Goal: Task Accomplishment & Management: Complete application form

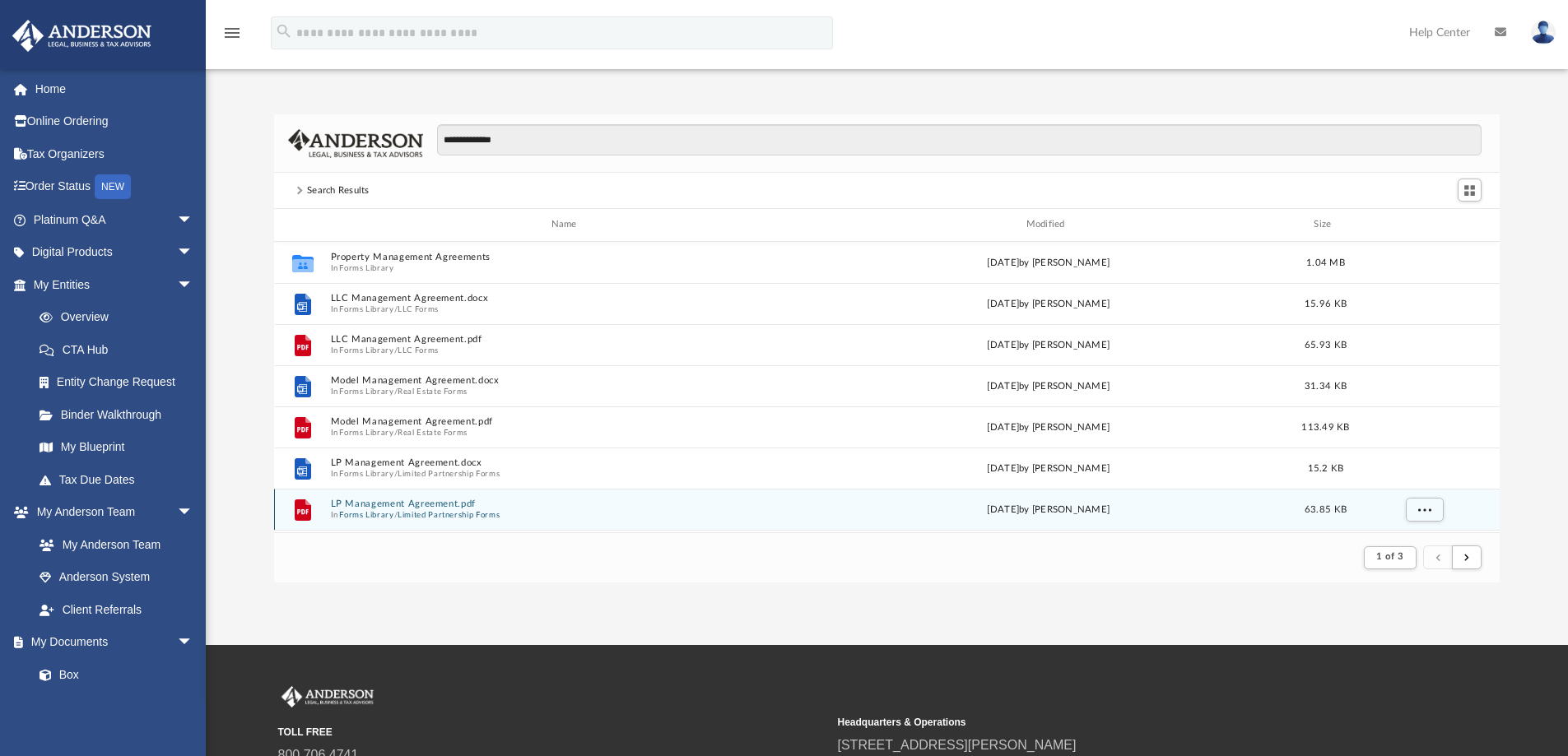
scroll to position [311, 1214]
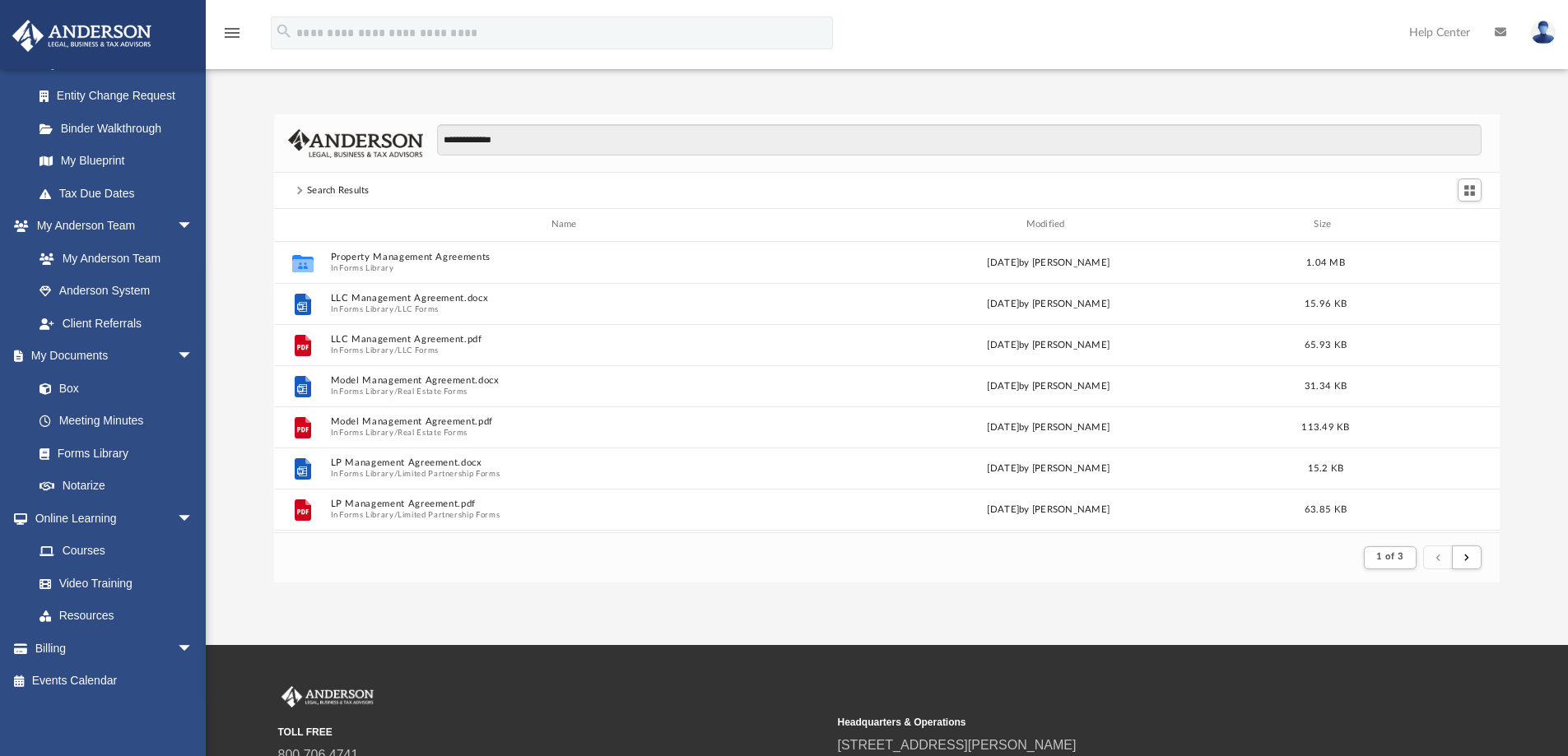
click at [597, 572] on footer "1 of 3" at bounding box center [887, 558] width 1227 height 50
click at [632, 142] on input "**********" at bounding box center [960, 140] width 1045 height 31
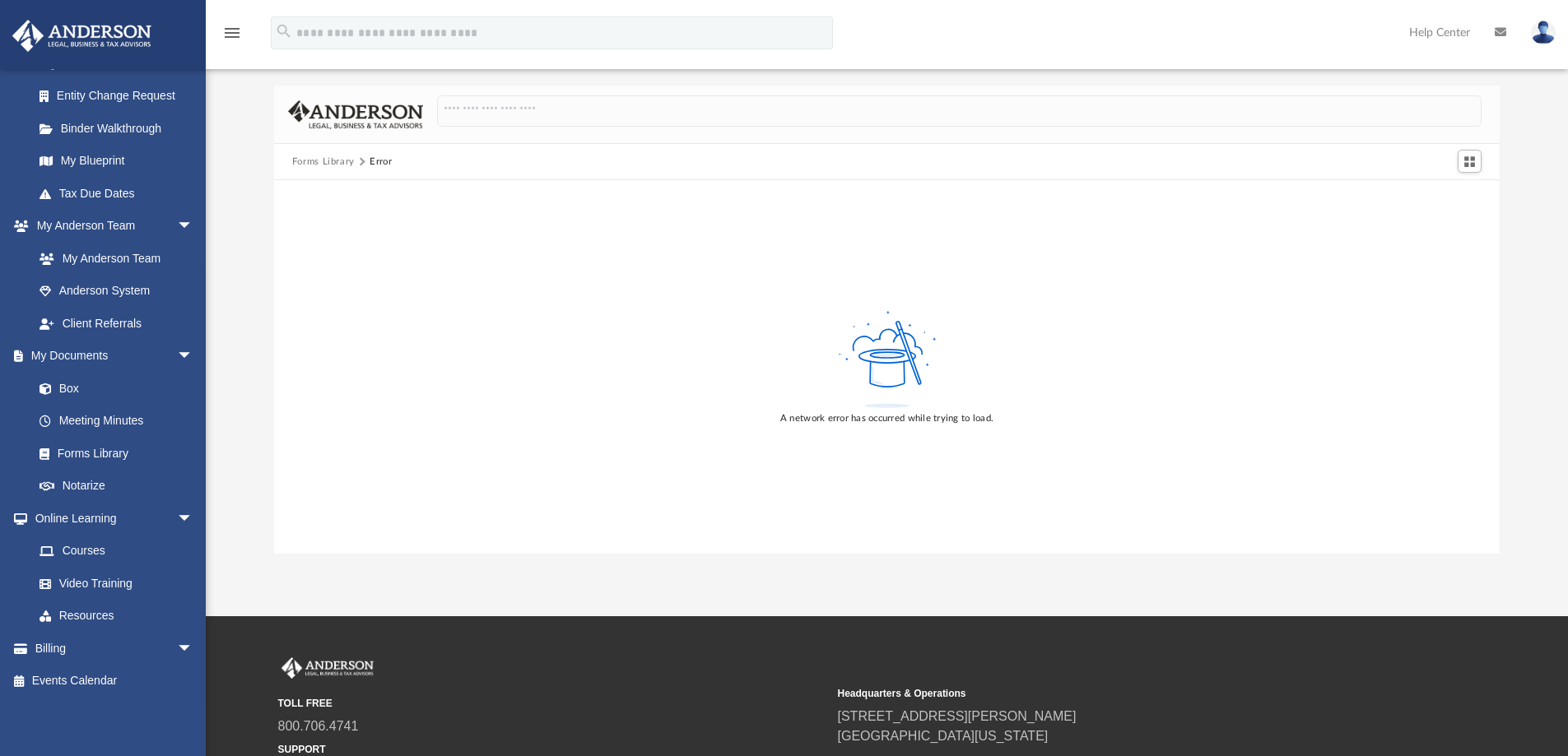
scroll to position [0, 0]
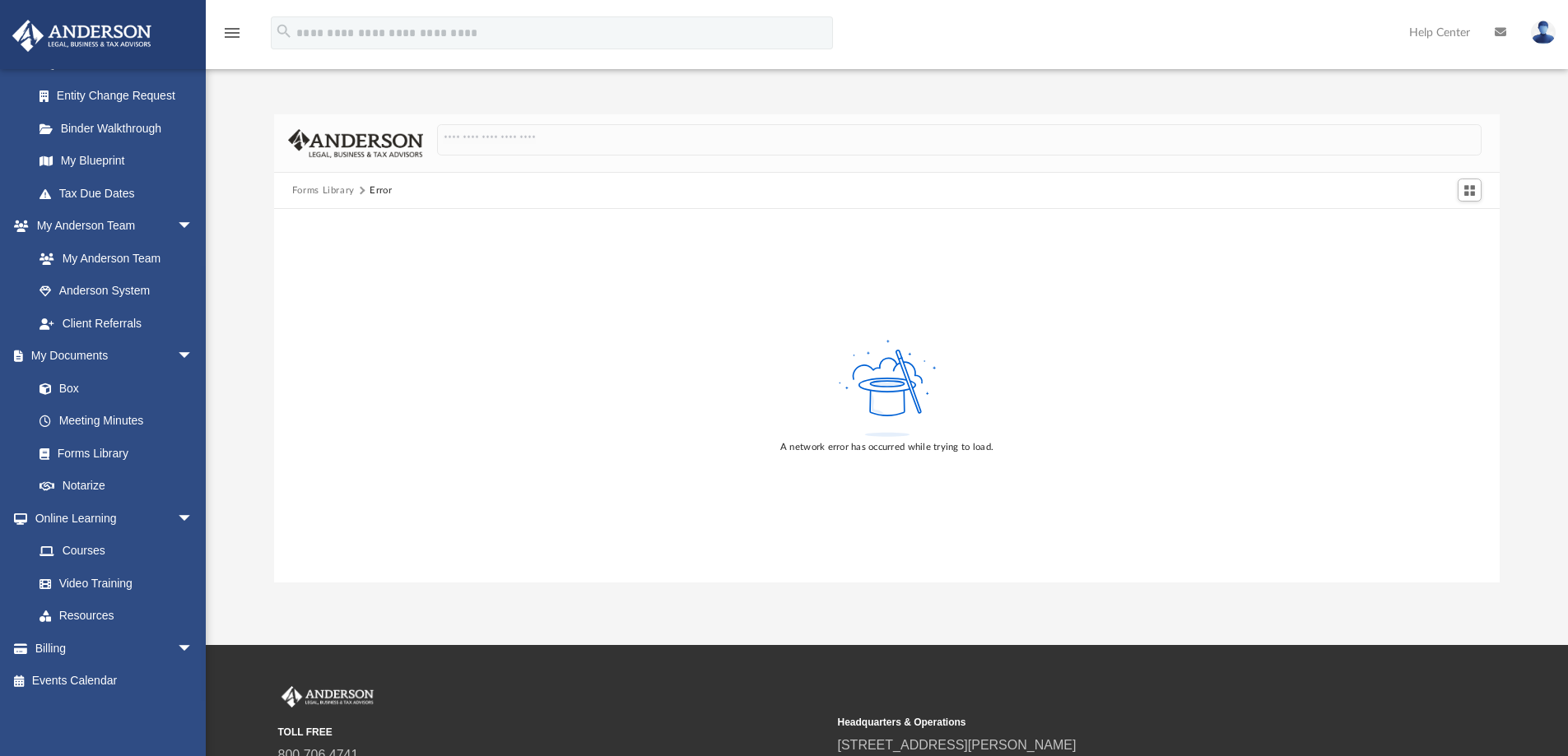
click at [325, 188] on button "Forms Library" at bounding box center [323, 191] width 62 height 15
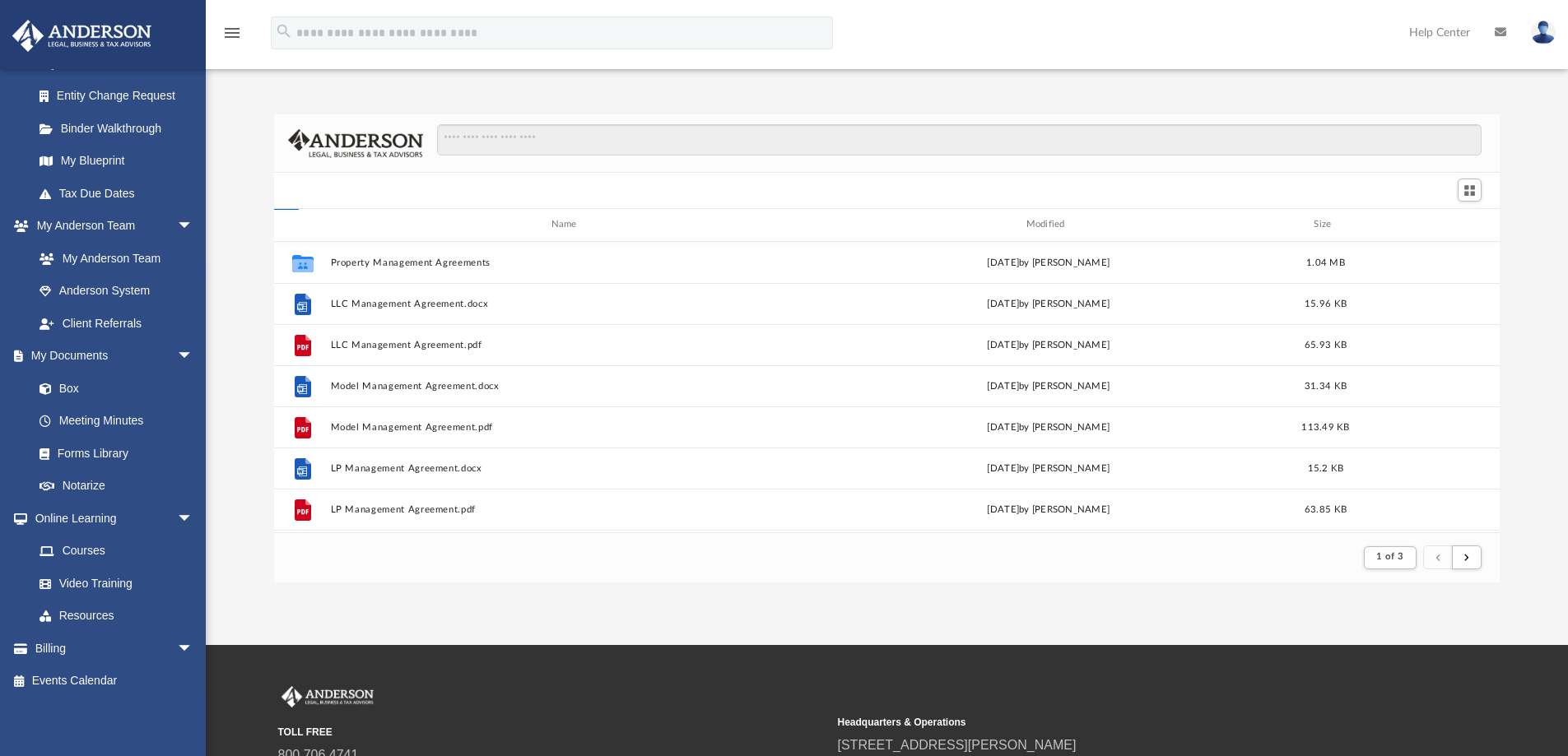
scroll to position [311, 1214]
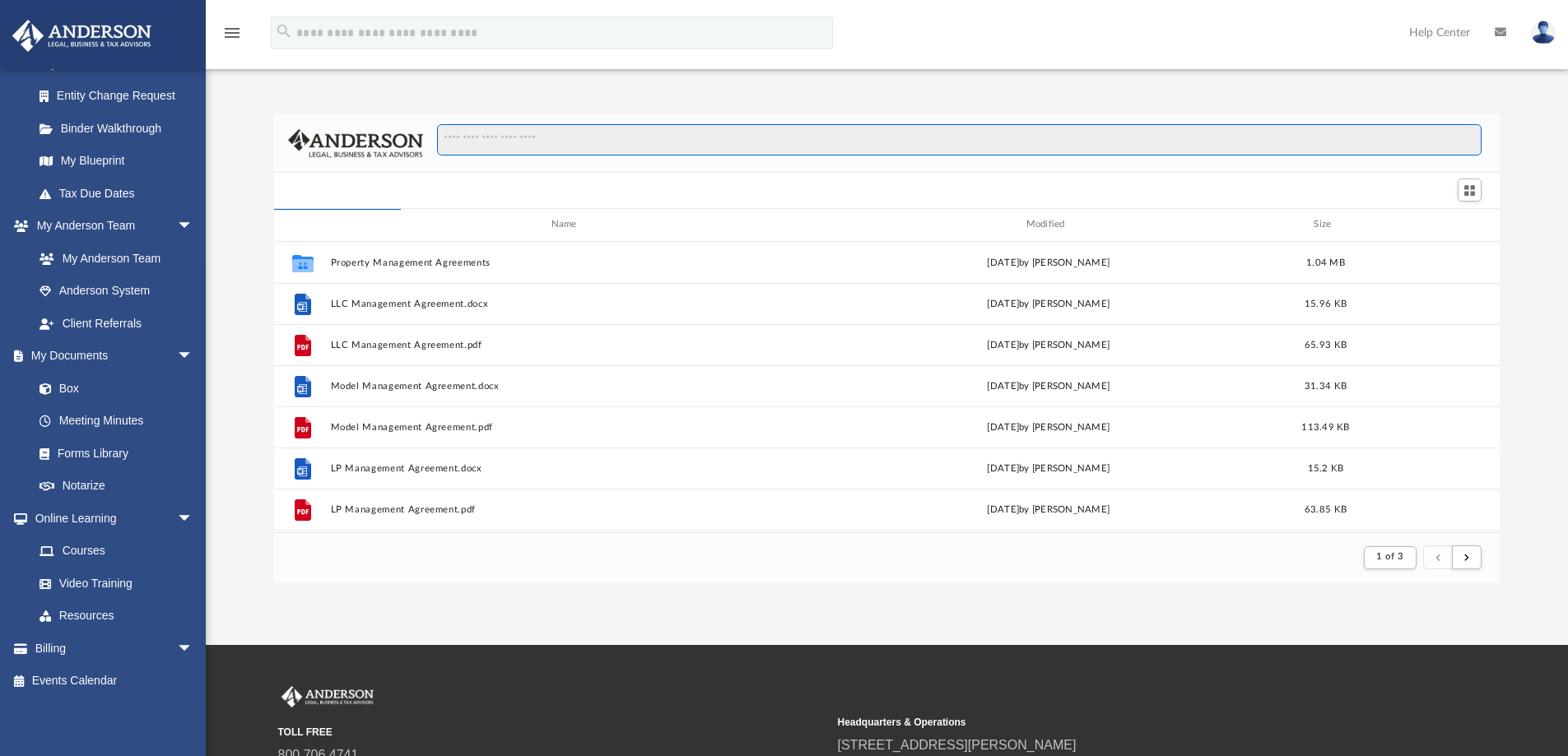
click at [606, 143] on input "Search files and folders" at bounding box center [960, 140] width 1045 height 31
type input "**********"
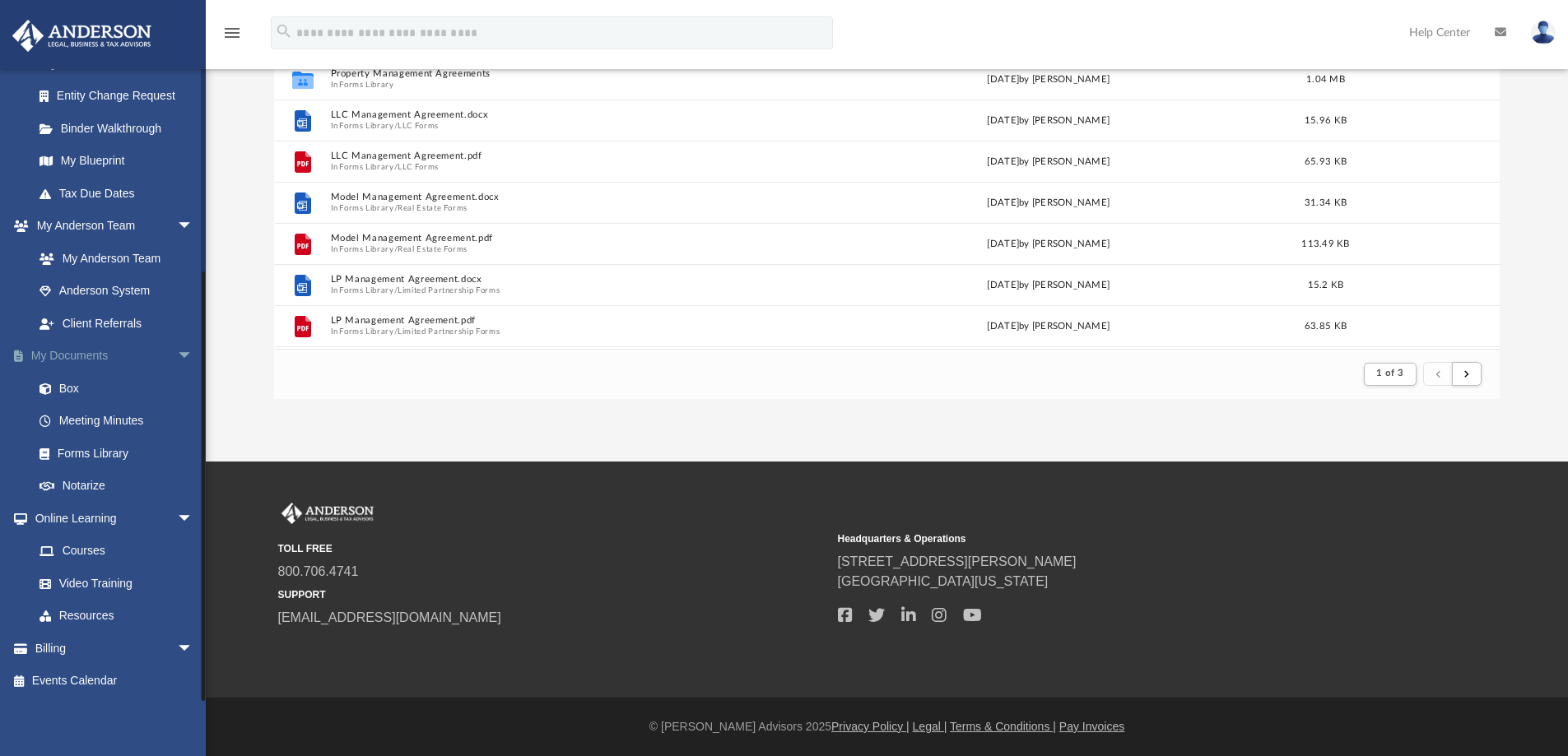
scroll to position [180, 0]
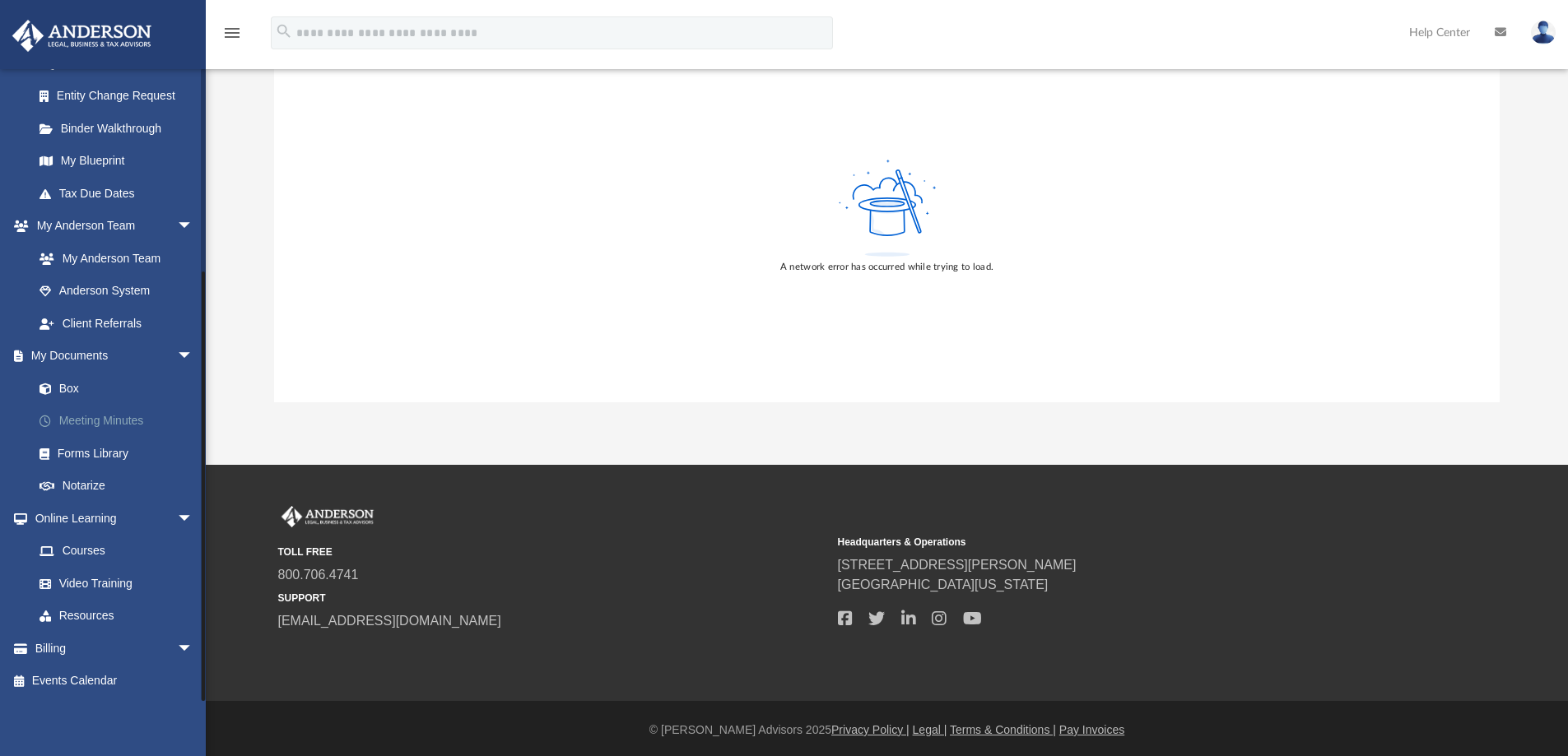
click at [87, 423] on link "Meeting Minutes" at bounding box center [120, 422] width 195 height 33
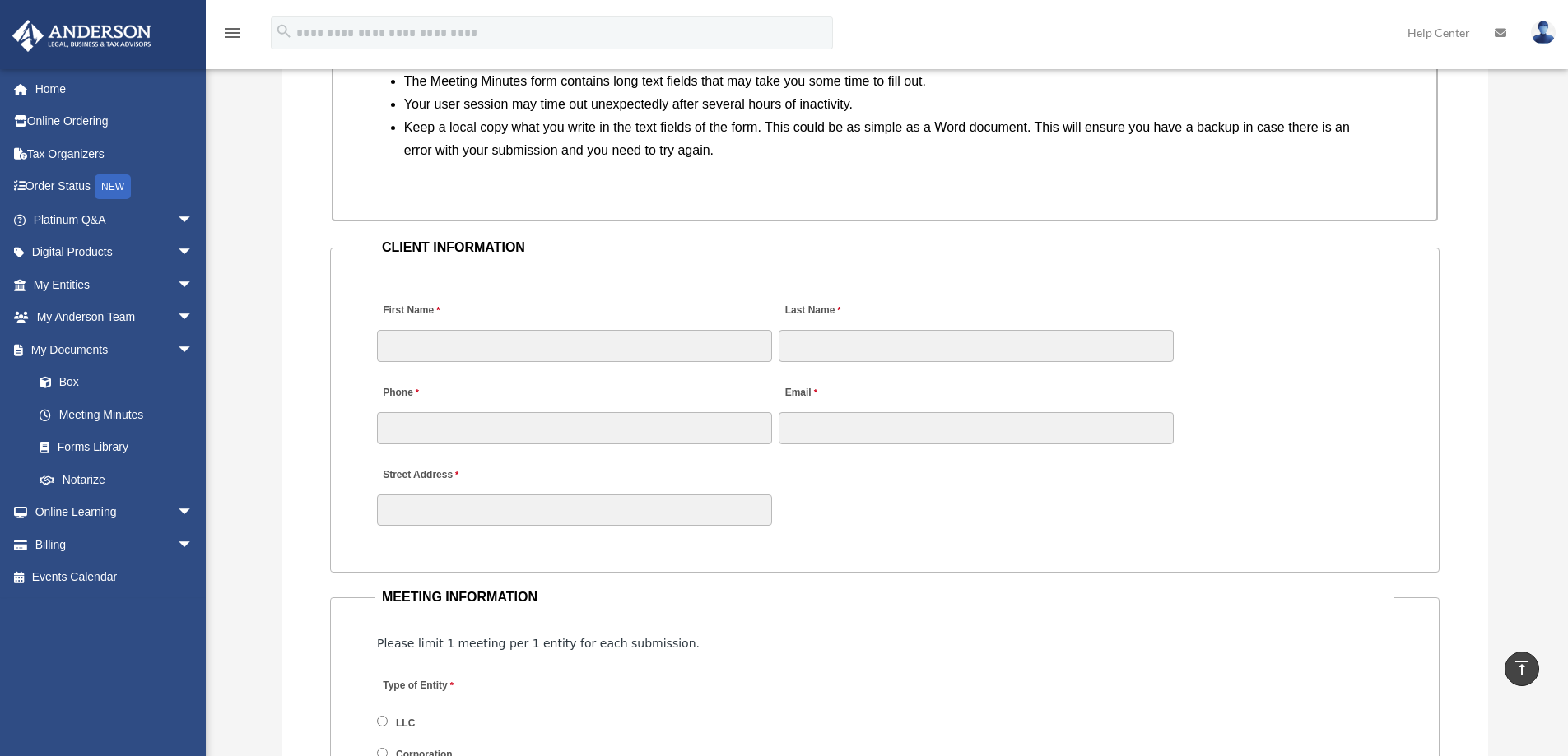
scroll to position [1564, 0]
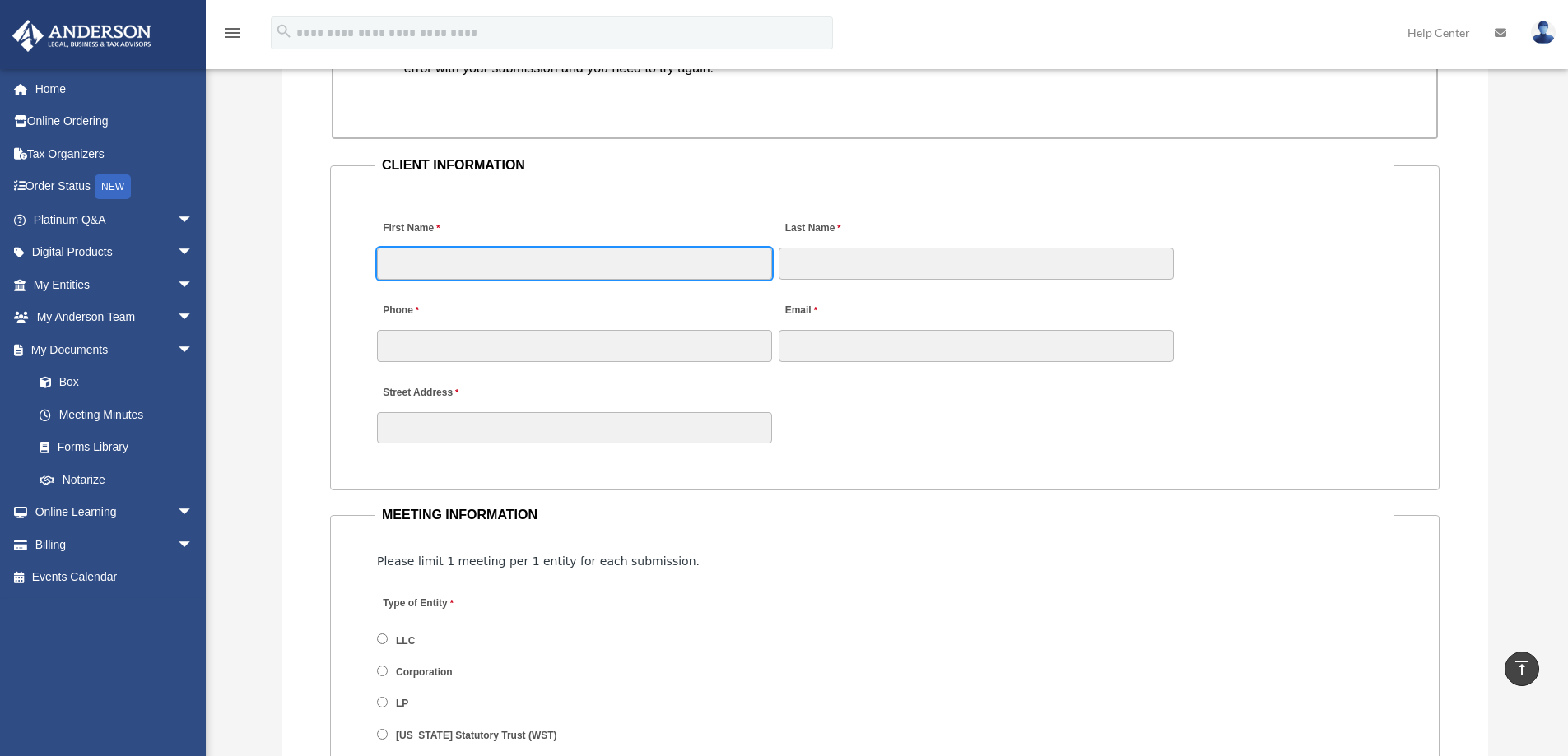
click at [570, 269] on input "First Name" at bounding box center [574, 263] width 395 height 31
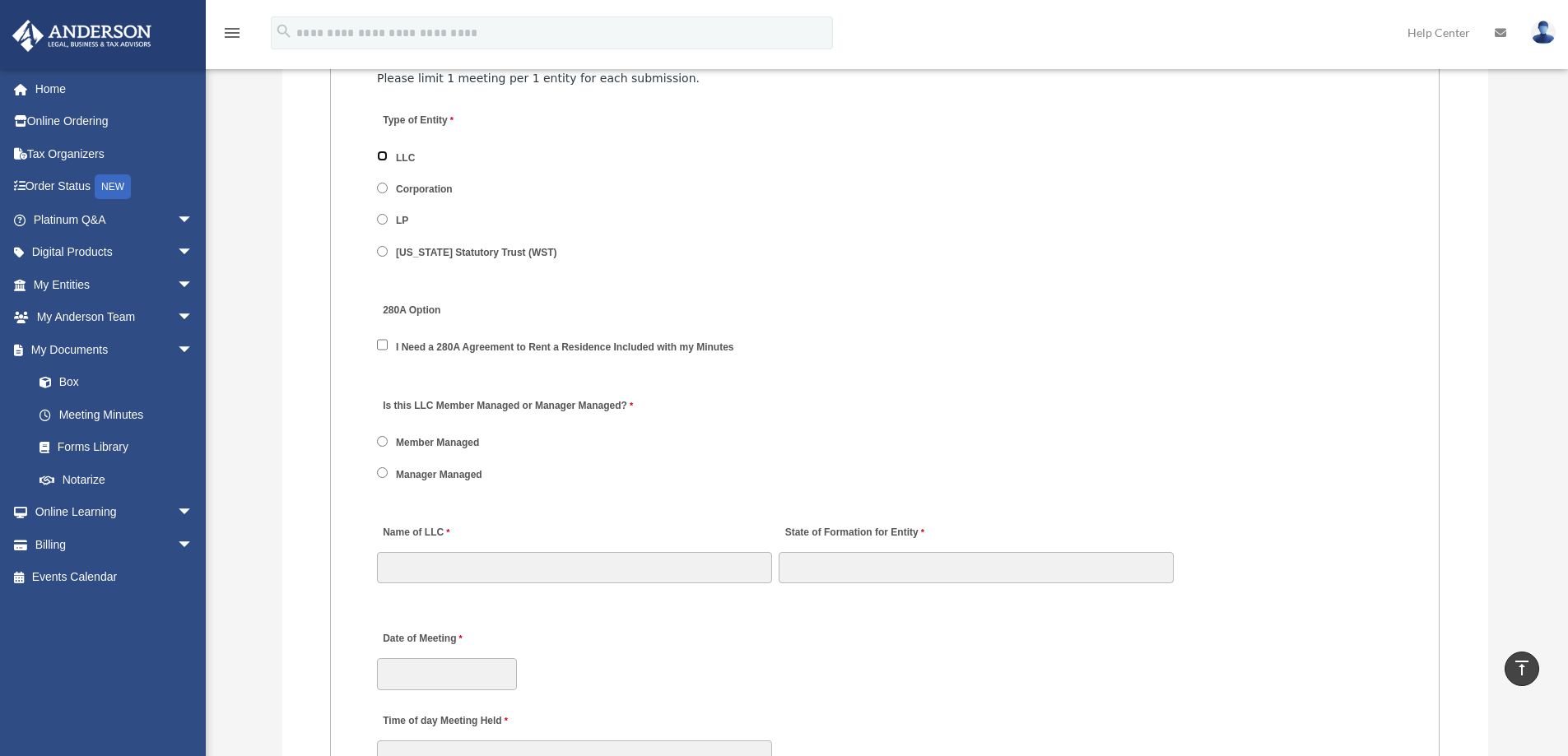
scroll to position [2058, 0]
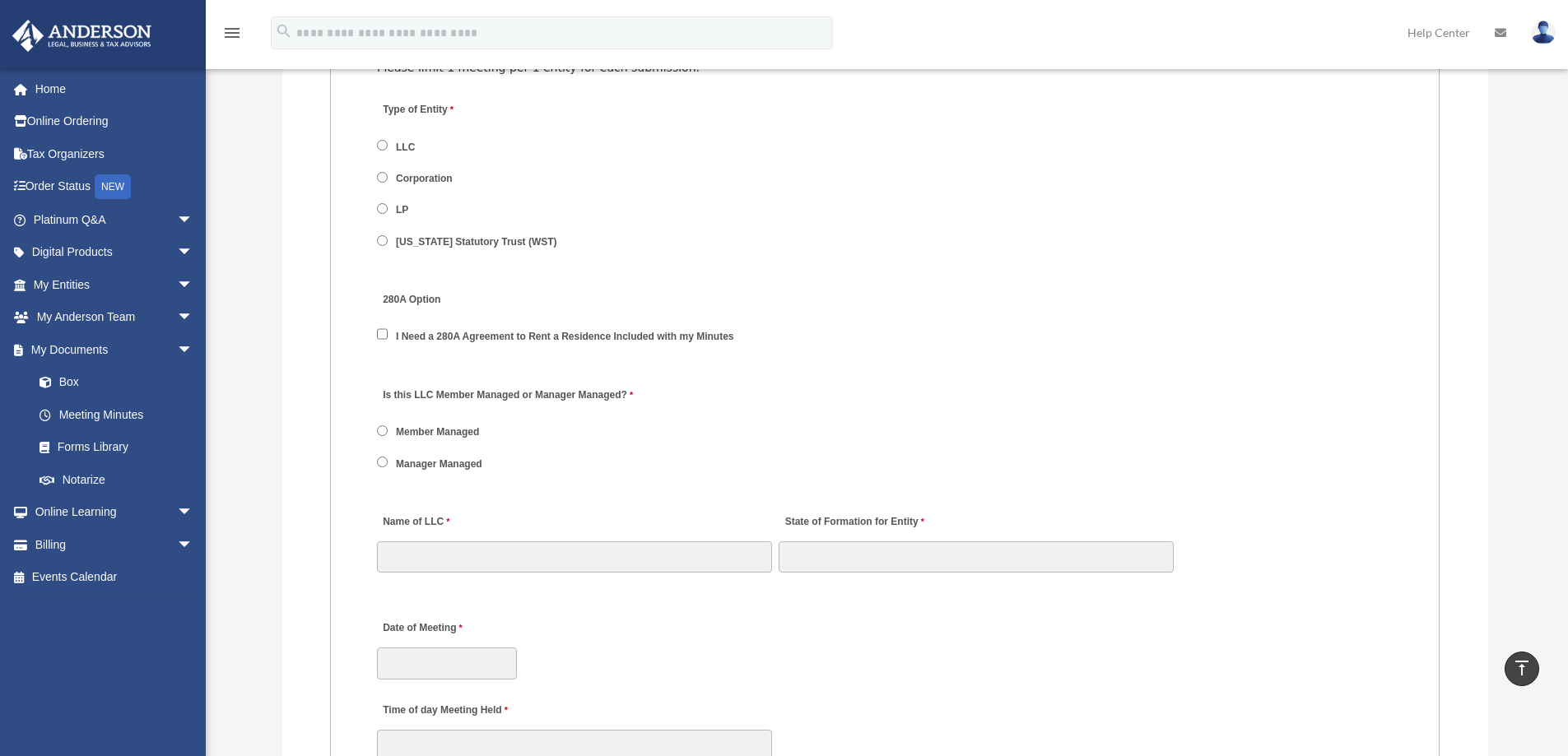
click at [432, 432] on label "Member Managed" at bounding box center [437, 432] width 94 height 15
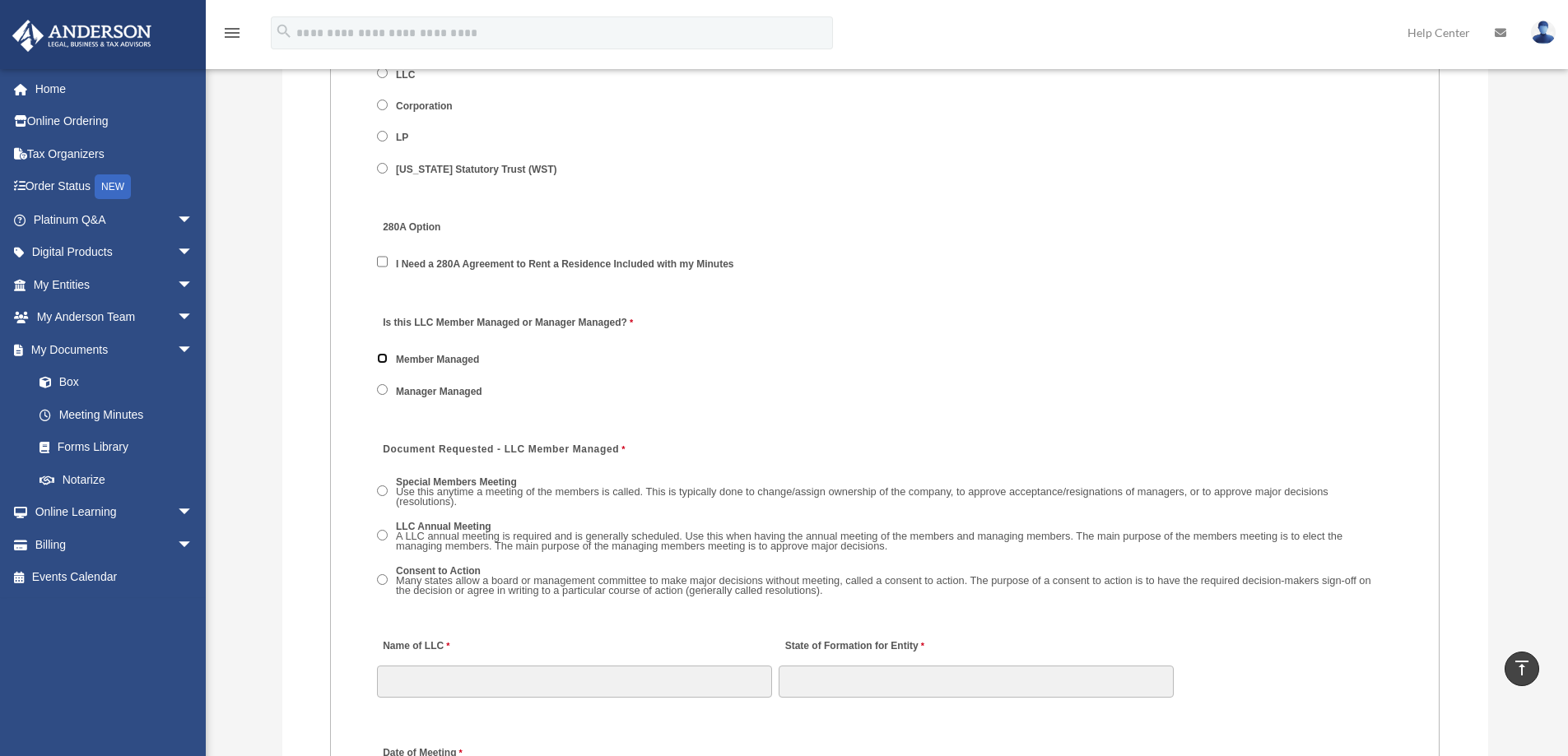
scroll to position [2222, 0]
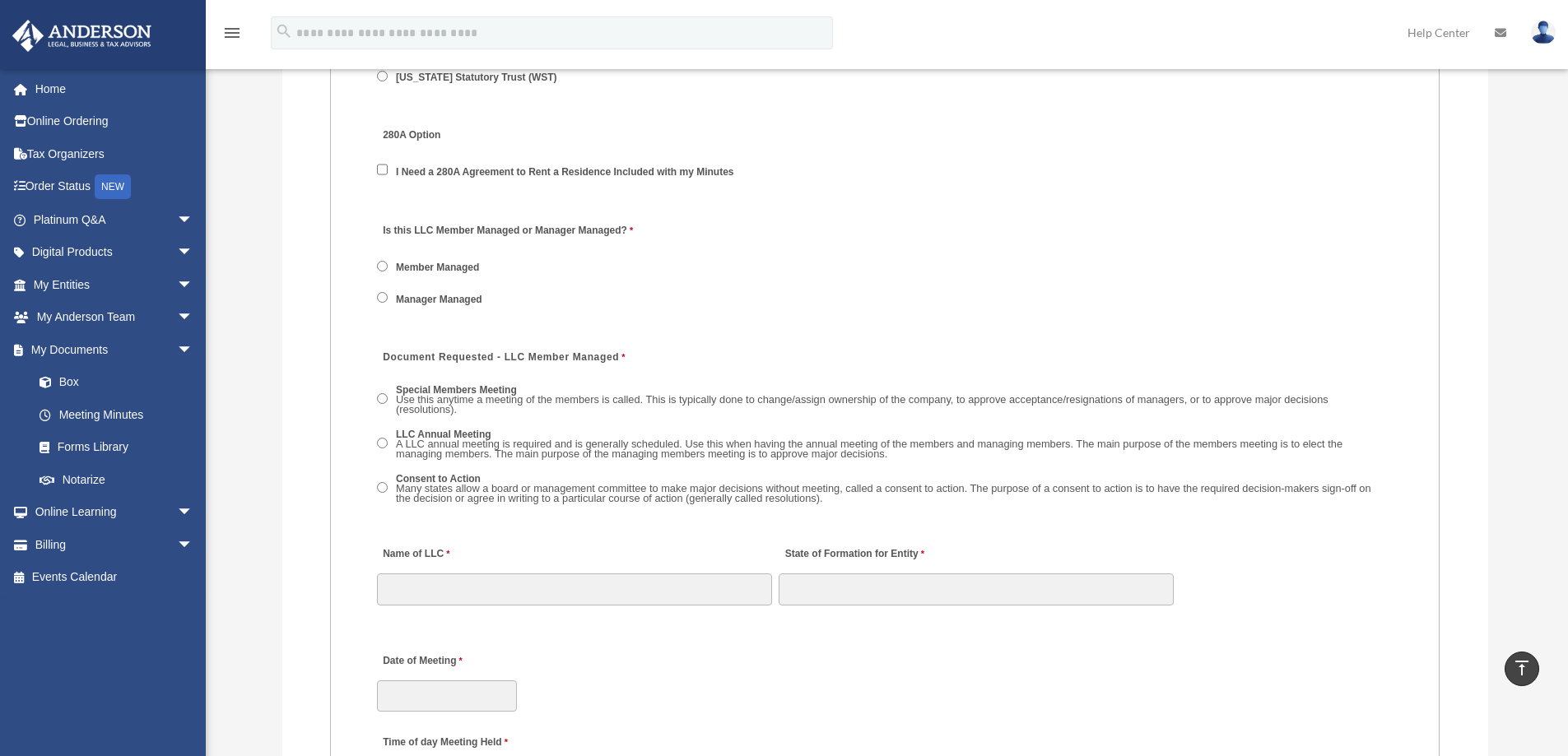
click at [889, 401] on span "Use this anytime a meeting of the members is called. This is typically done to …" at bounding box center [862, 404] width 933 height 23
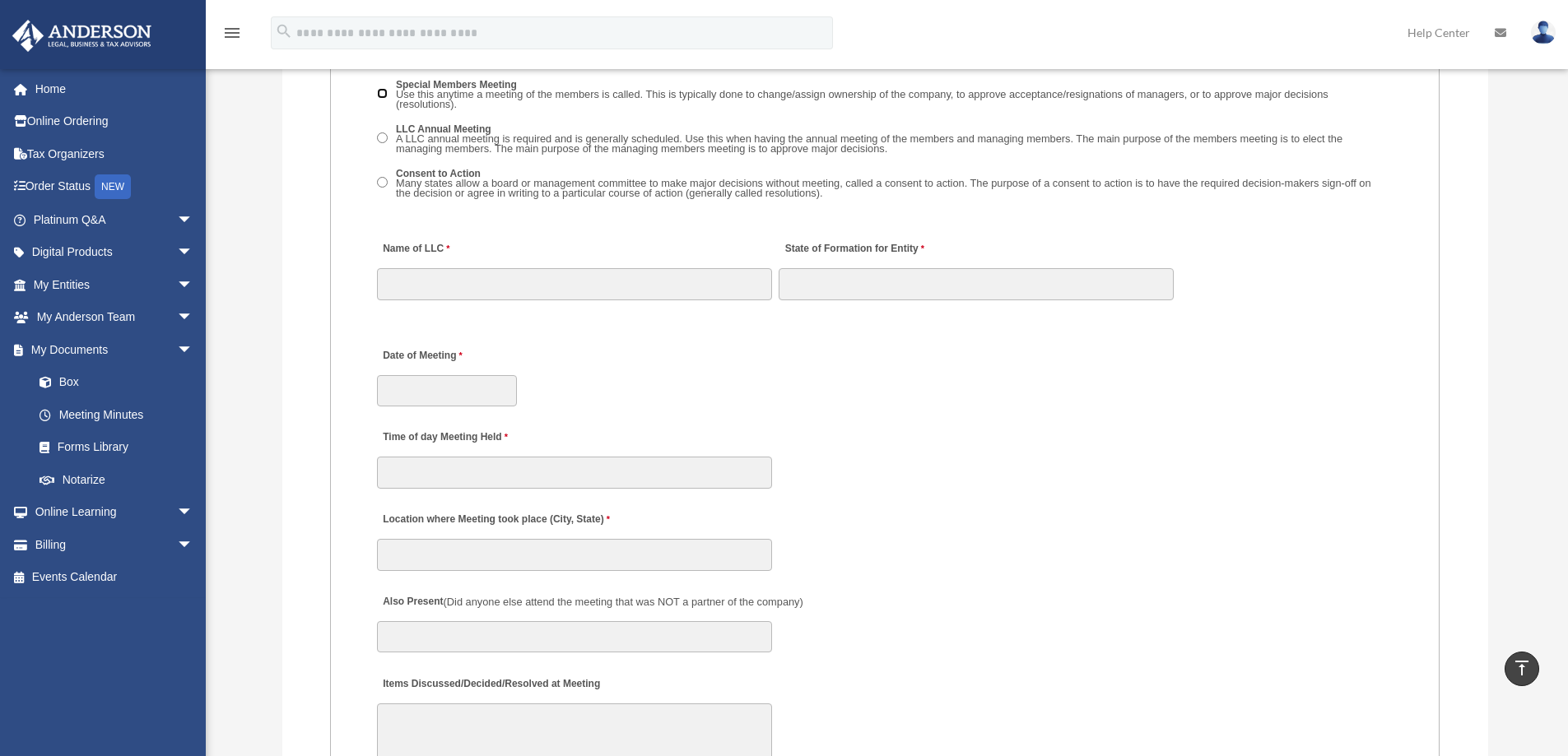
scroll to position [2551, 0]
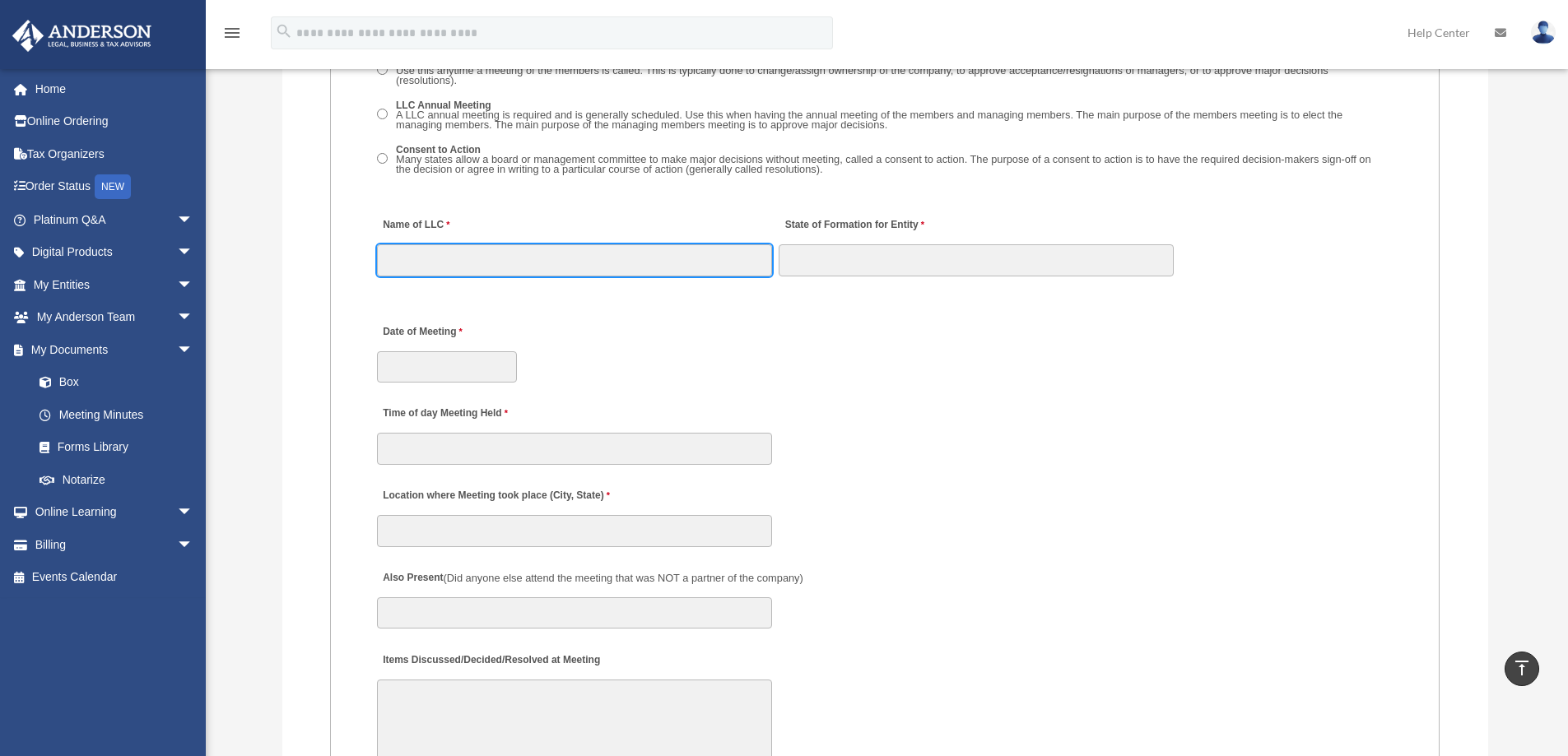
click at [562, 263] on input "Name of LLC" at bounding box center [574, 260] width 395 height 31
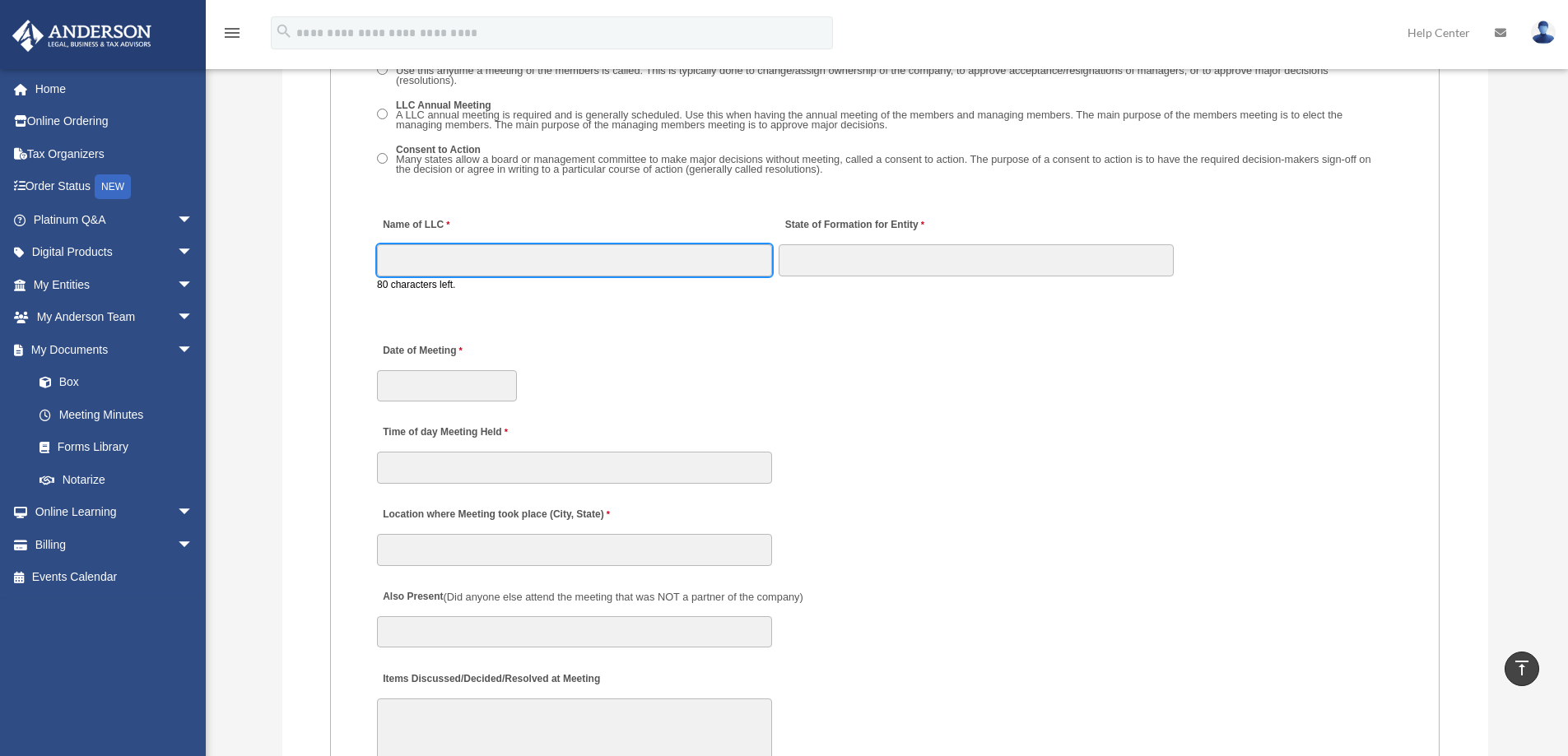
click at [624, 261] on input "Name of LLC" at bounding box center [574, 260] width 395 height 31
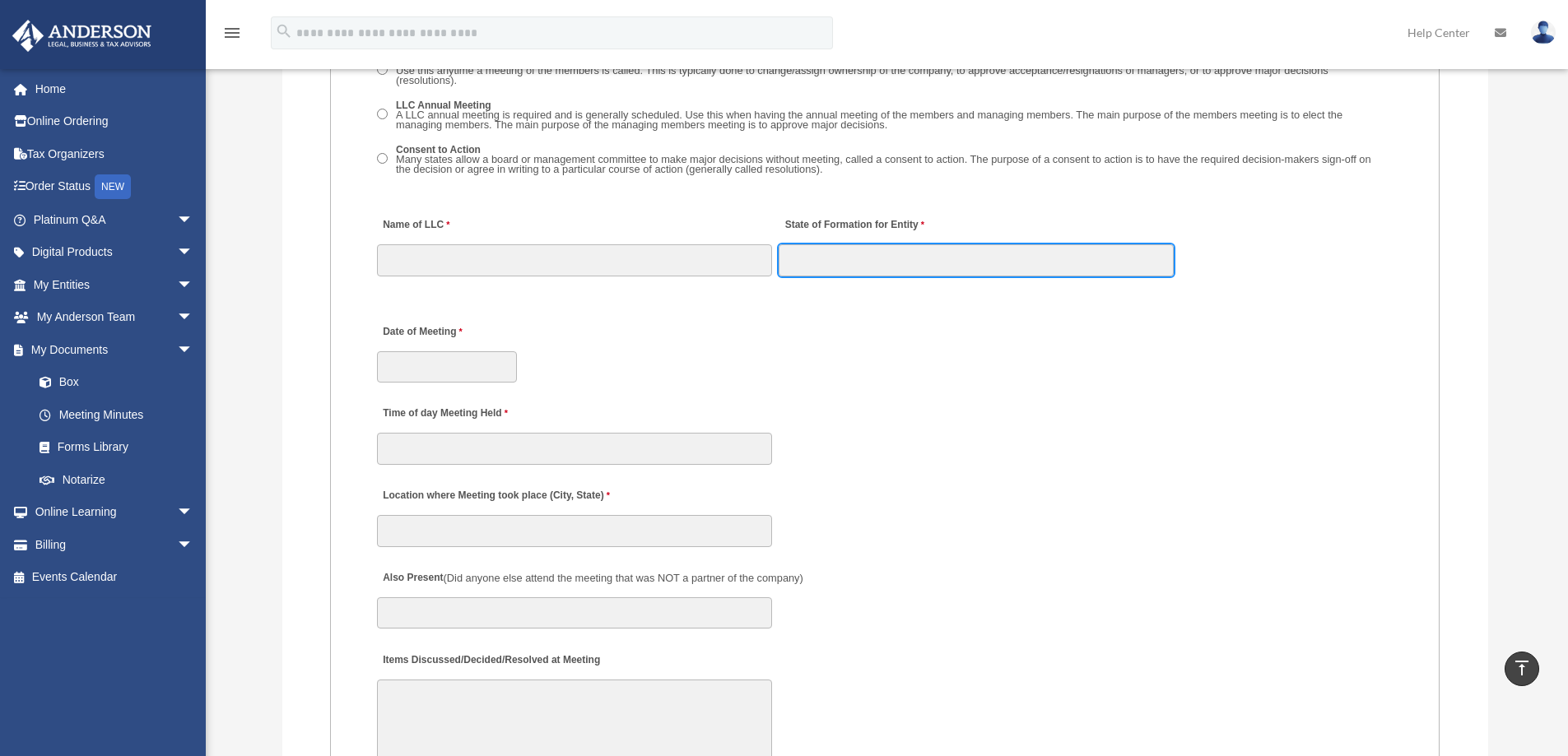
click at [1035, 260] on input "State of Formation for Entity" at bounding box center [976, 260] width 395 height 31
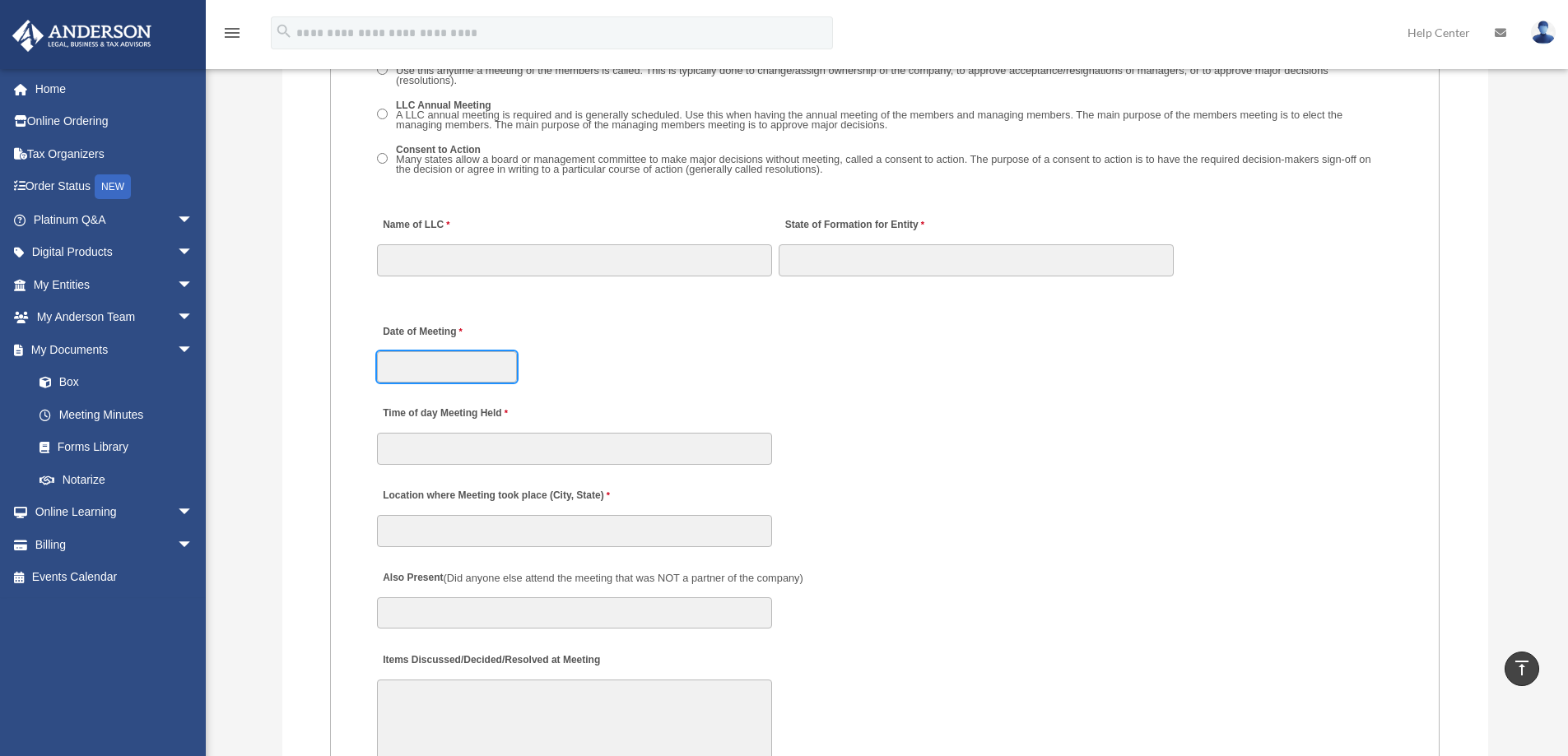
click at [451, 372] on input "Date of Meeting" at bounding box center [447, 367] width 140 height 31
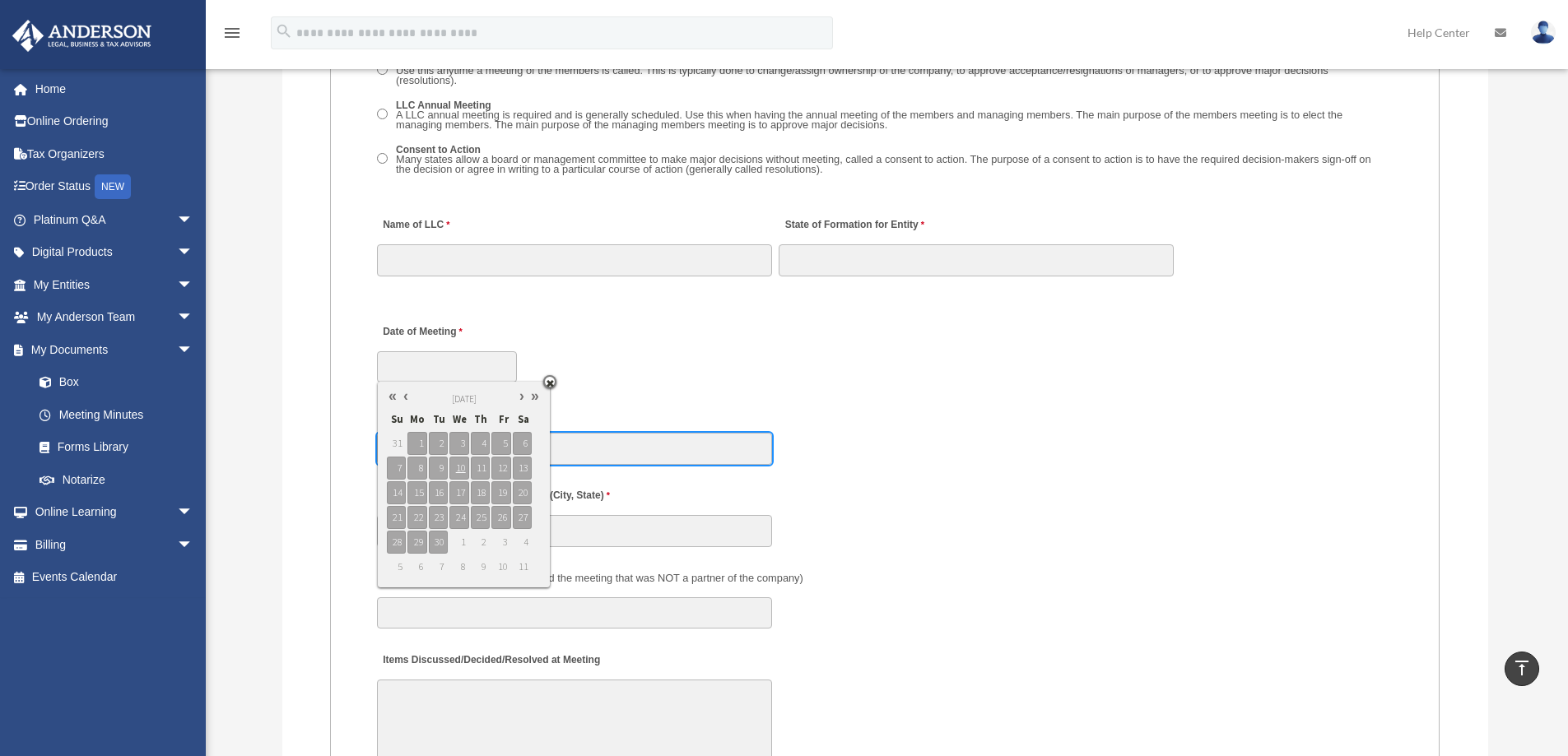
click at [671, 448] on input "Time of day Meeting Held" at bounding box center [574, 449] width 395 height 31
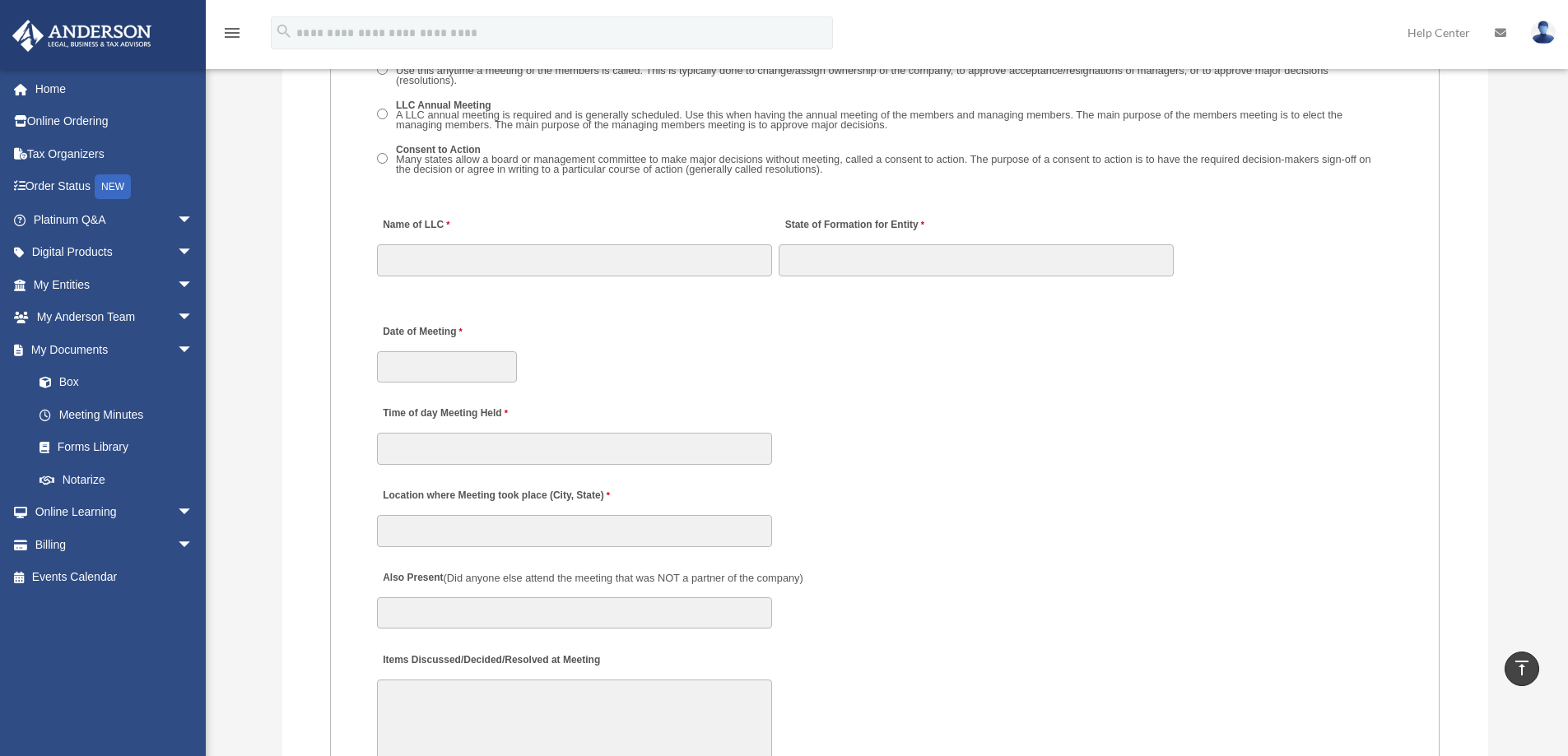
click at [1189, 430] on div "Time of day Meeting Held" at bounding box center [884, 430] width 1020 height 73
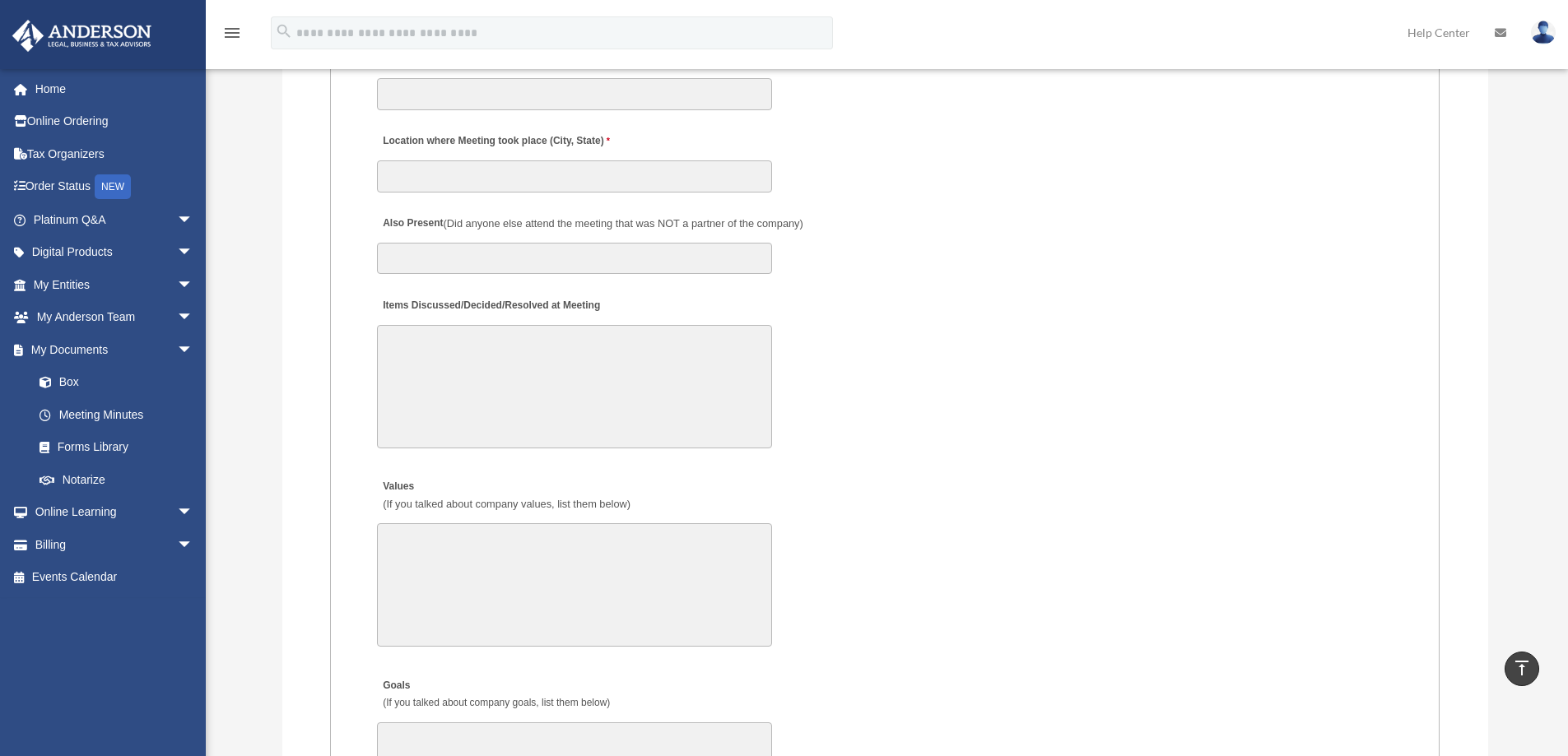
scroll to position [2880, 0]
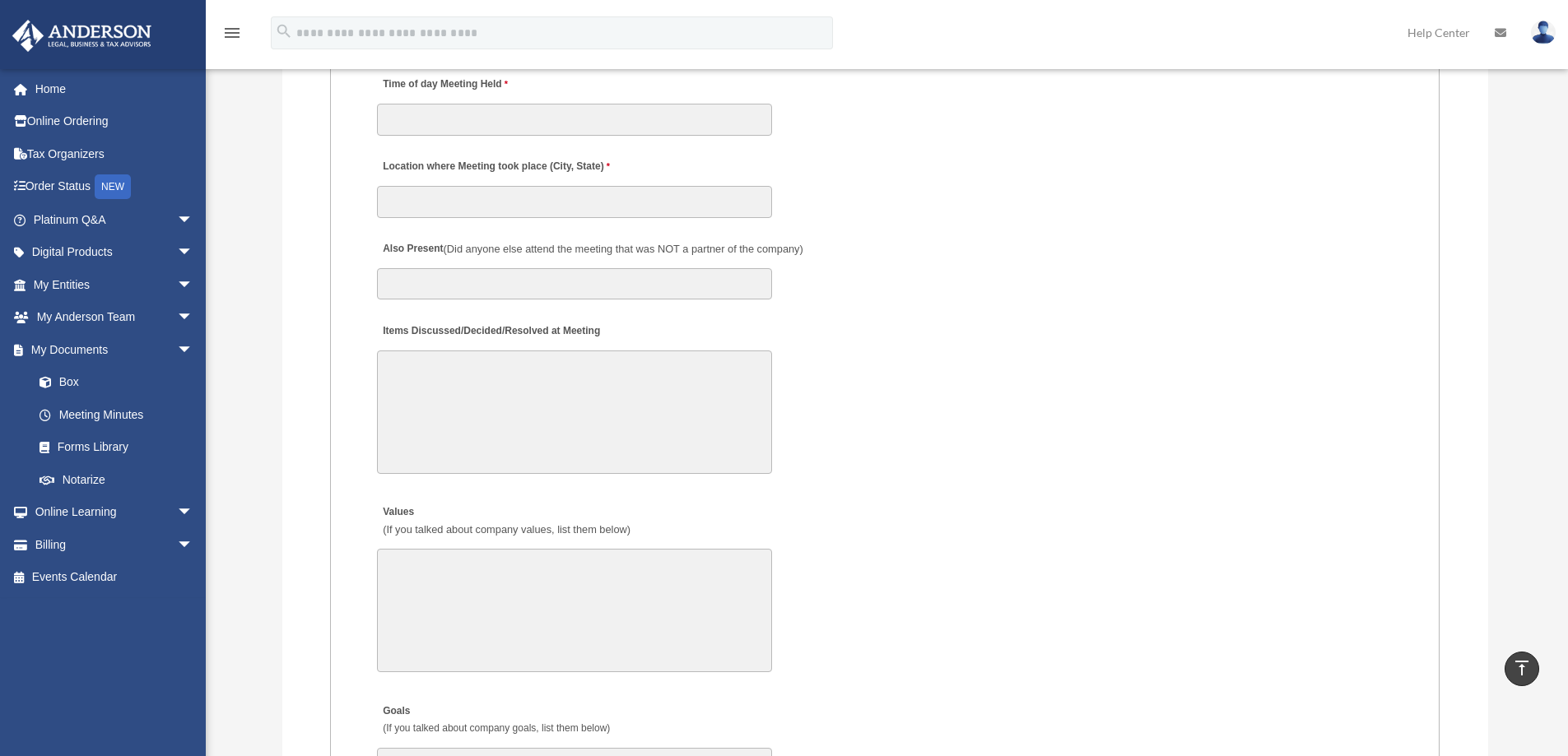
click at [559, 372] on textarea "Items Discussed/Decided/Resolved at Meeting" at bounding box center [574, 412] width 395 height 124
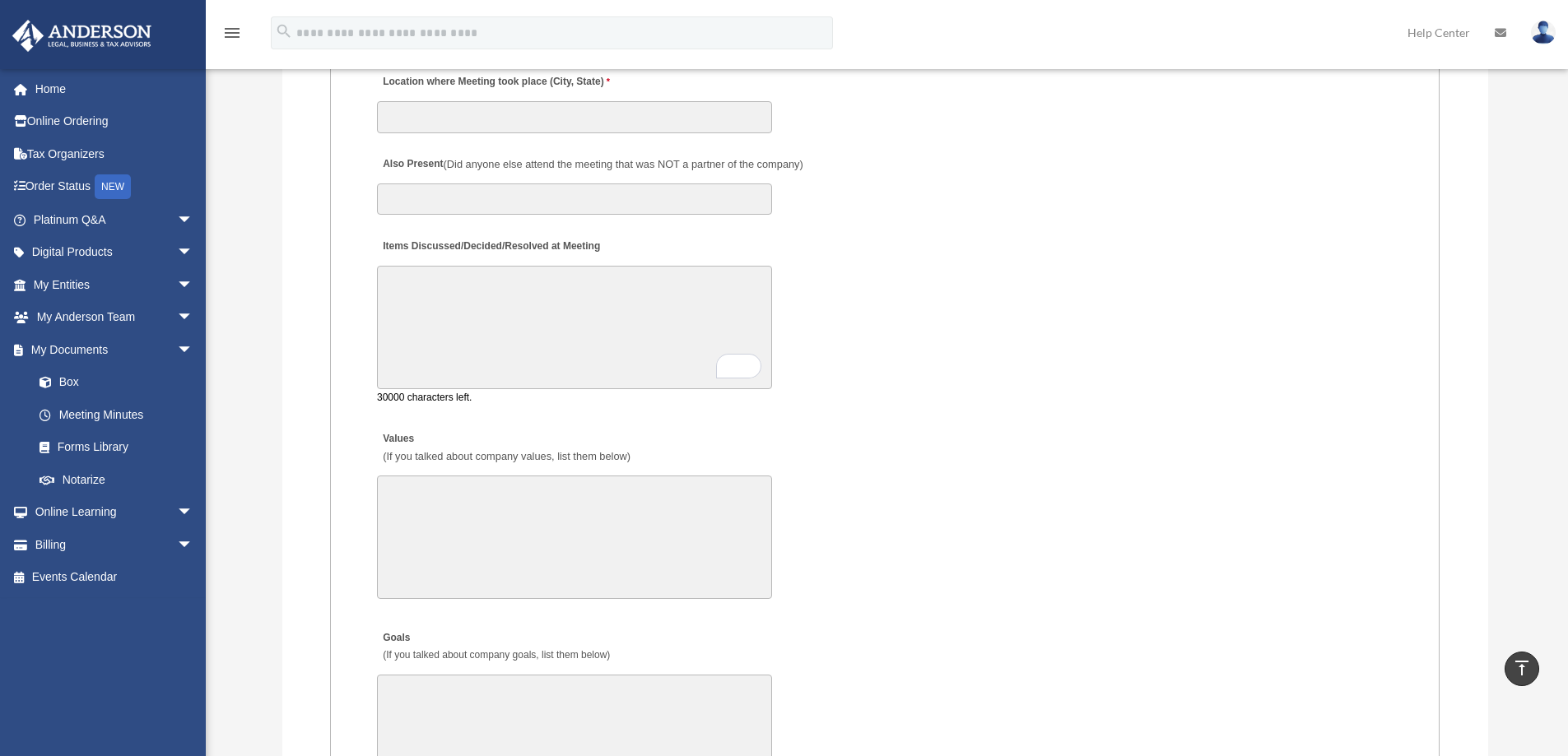
scroll to position [3127, 0]
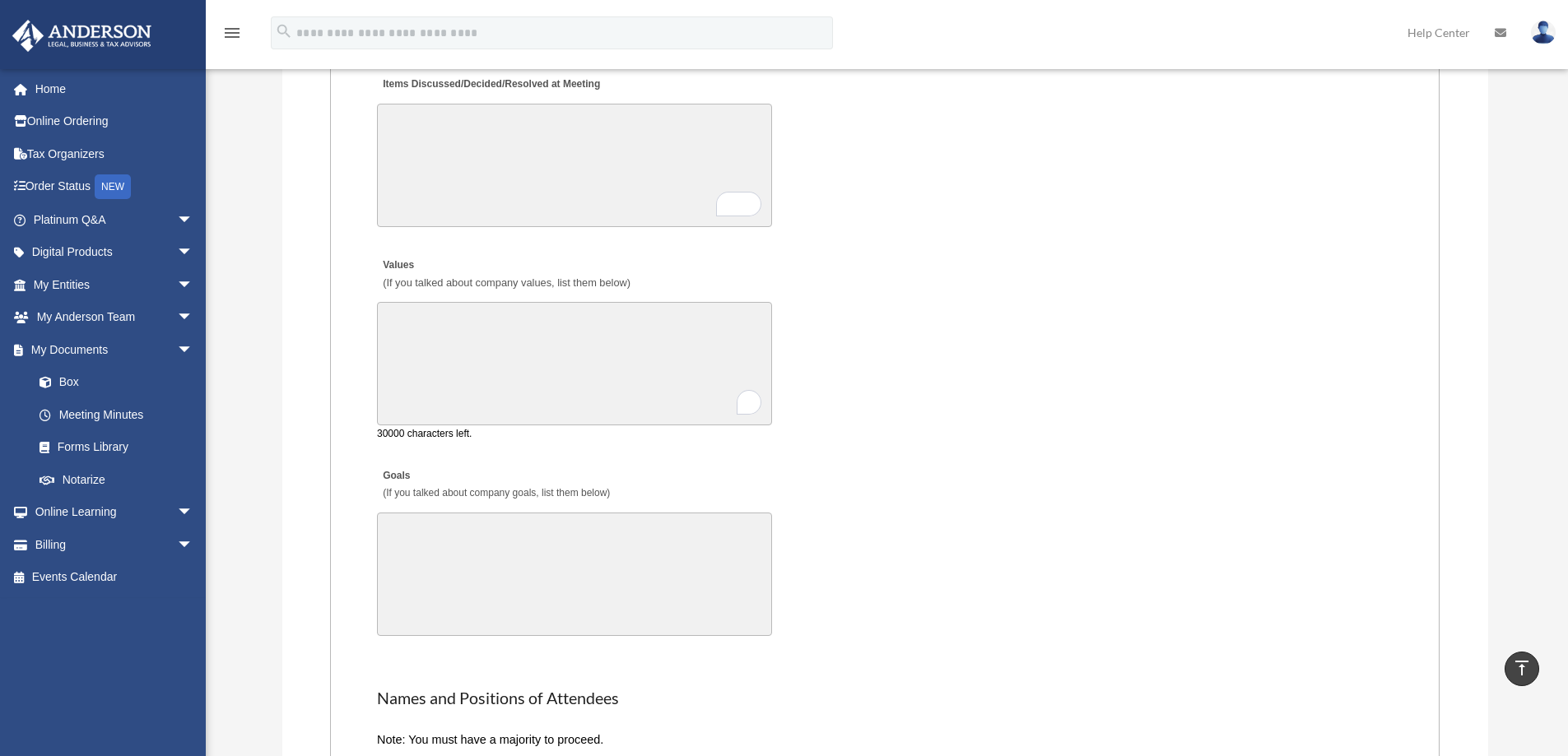
click at [551, 327] on textarea "Values (If you talked about company values, list them below)" at bounding box center [574, 364] width 395 height 124
click at [545, 531] on textarea "Goals (If you talked about company goals, list them below)" at bounding box center [574, 563] width 395 height 124
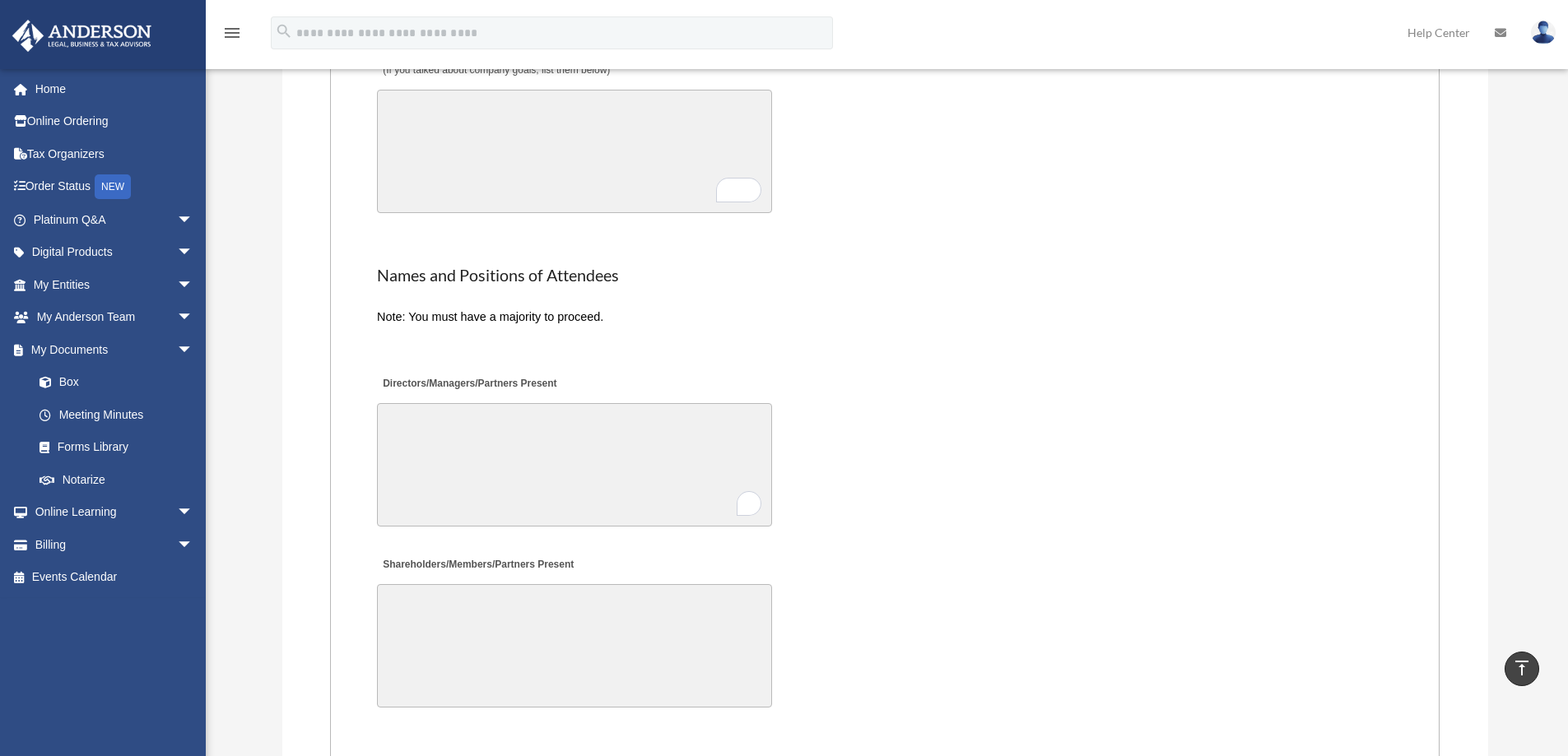
click at [539, 456] on textarea "Directors/Managers/Partners Present" at bounding box center [574, 465] width 395 height 124
click at [604, 428] on textarea "Directors/Managers/Partners Present" at bounding box center [574, 465] width 395 height 124
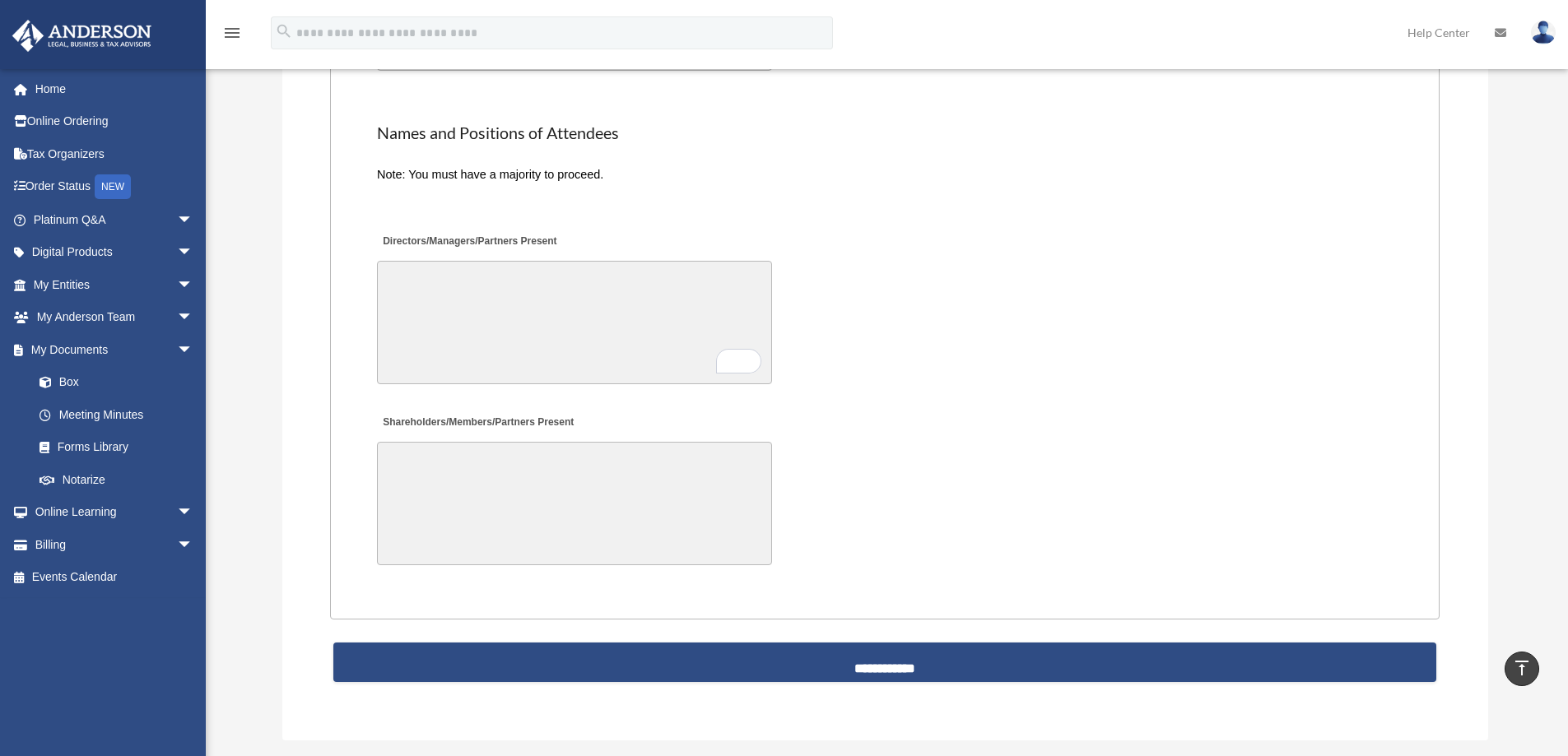
scroll to position [3704, 0]
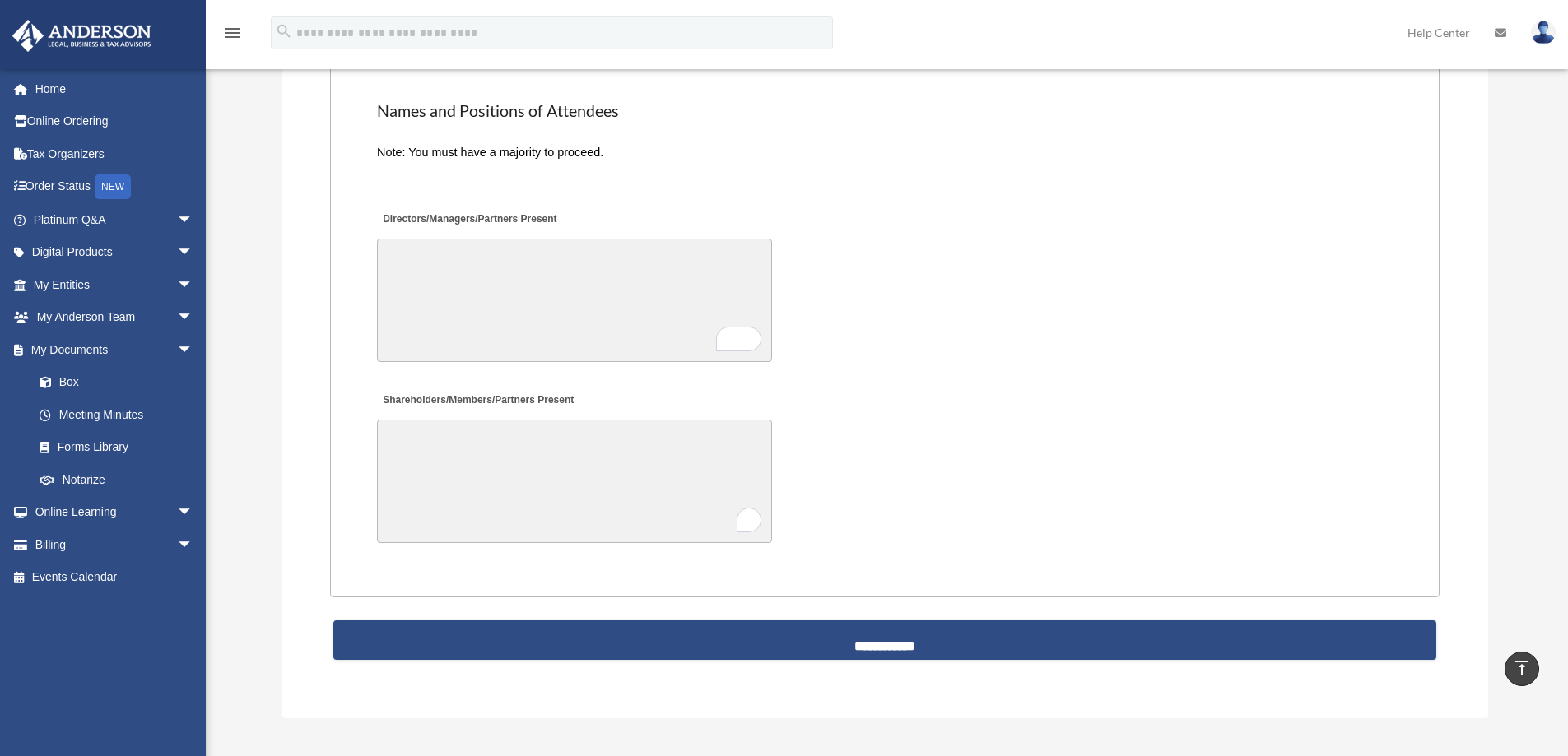
click at [558, 458] on textarea "Shareholders/Members/Partners Present" at bounding box center [574, 481] width 395 height 124
click at [565, 462] on textarea "Shareholders/Members/Partners Present" at bounding box center [574, 481] width 395 height 124
